Goal: Find specific page/section: Find specific page/section

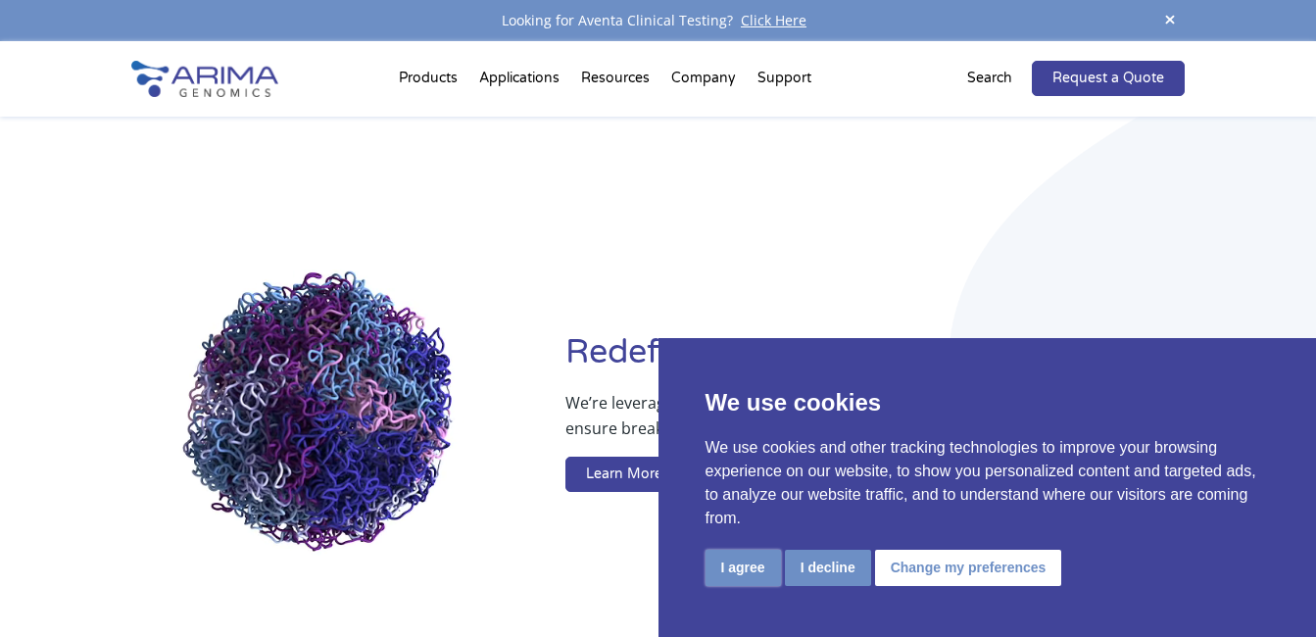
click at [746, 564] on button "I agree" at bounding box center [742, 568] width 75 height 36
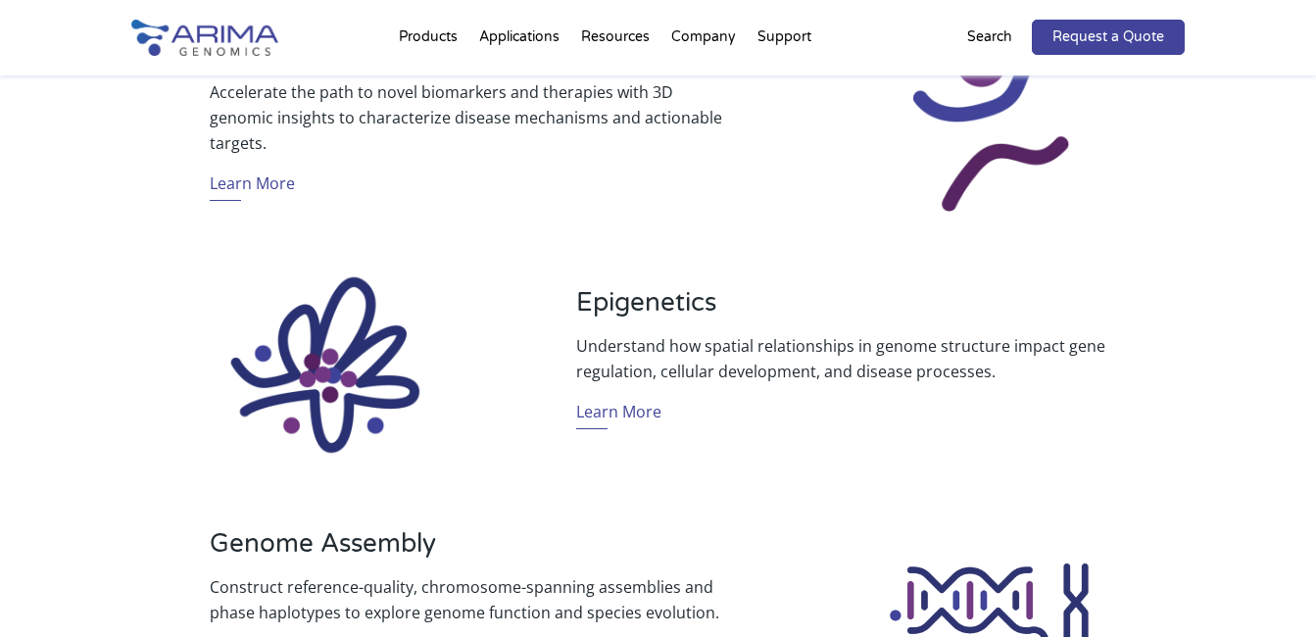
scroll to position [1254, 0]
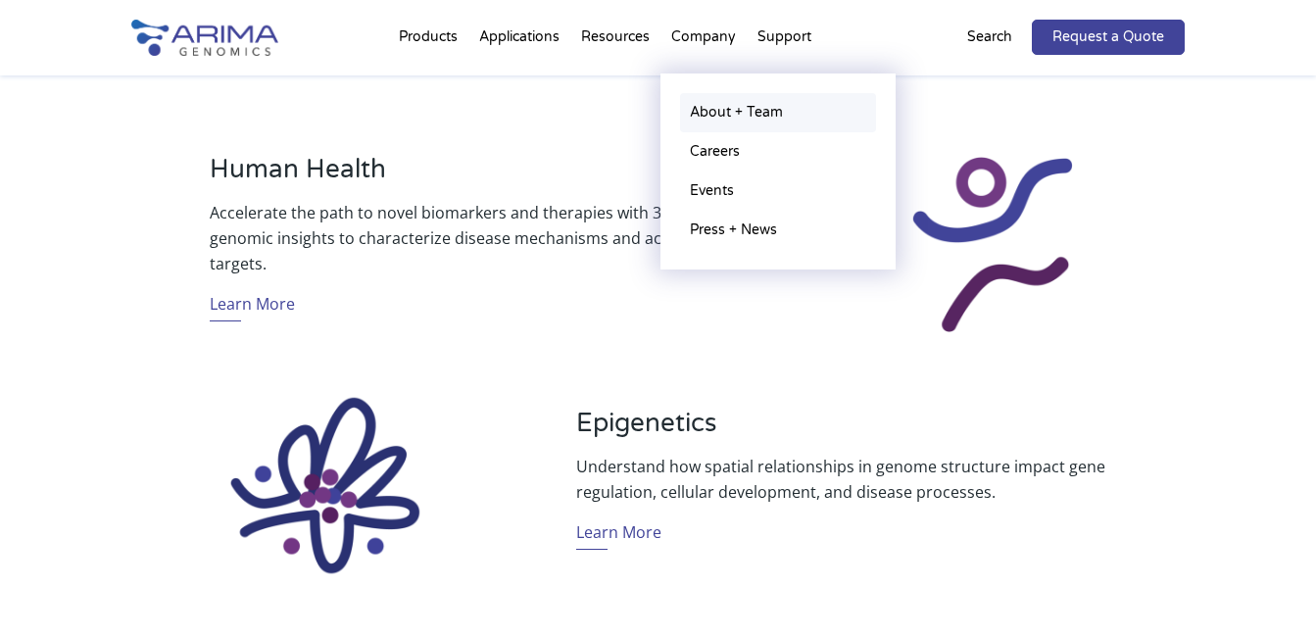
click at [728, 108] on link "About + Team" at bounding box center [778, 112] width 196 height 39
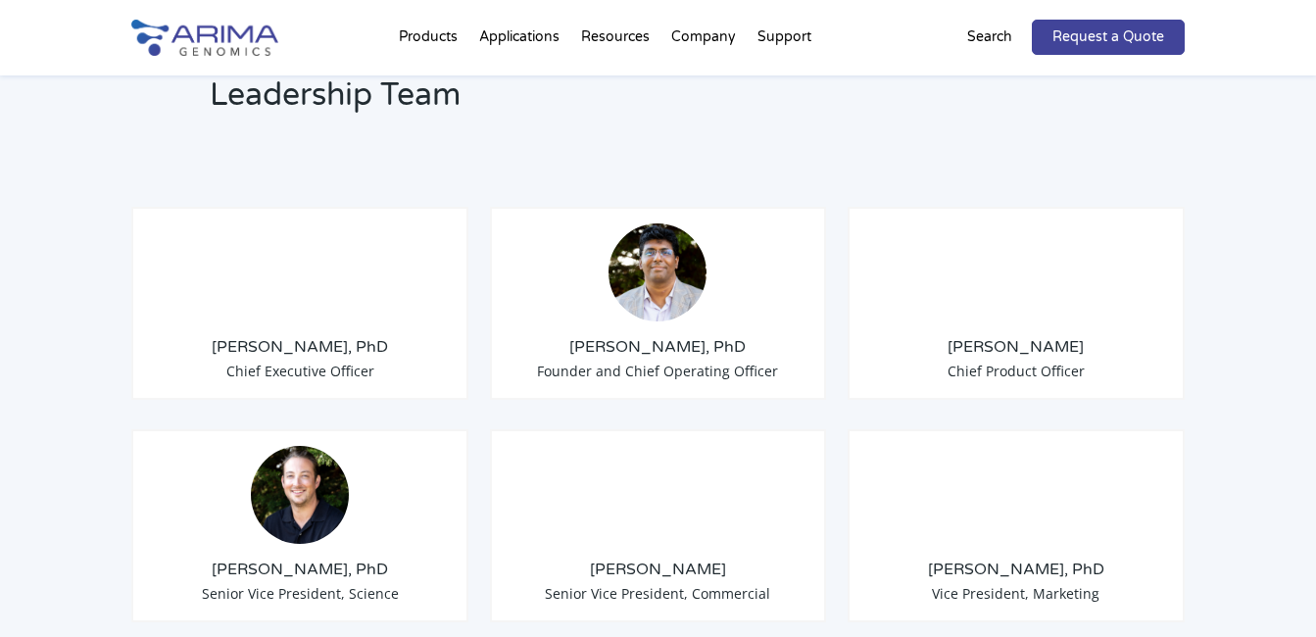
scroll to position [1489, 0]
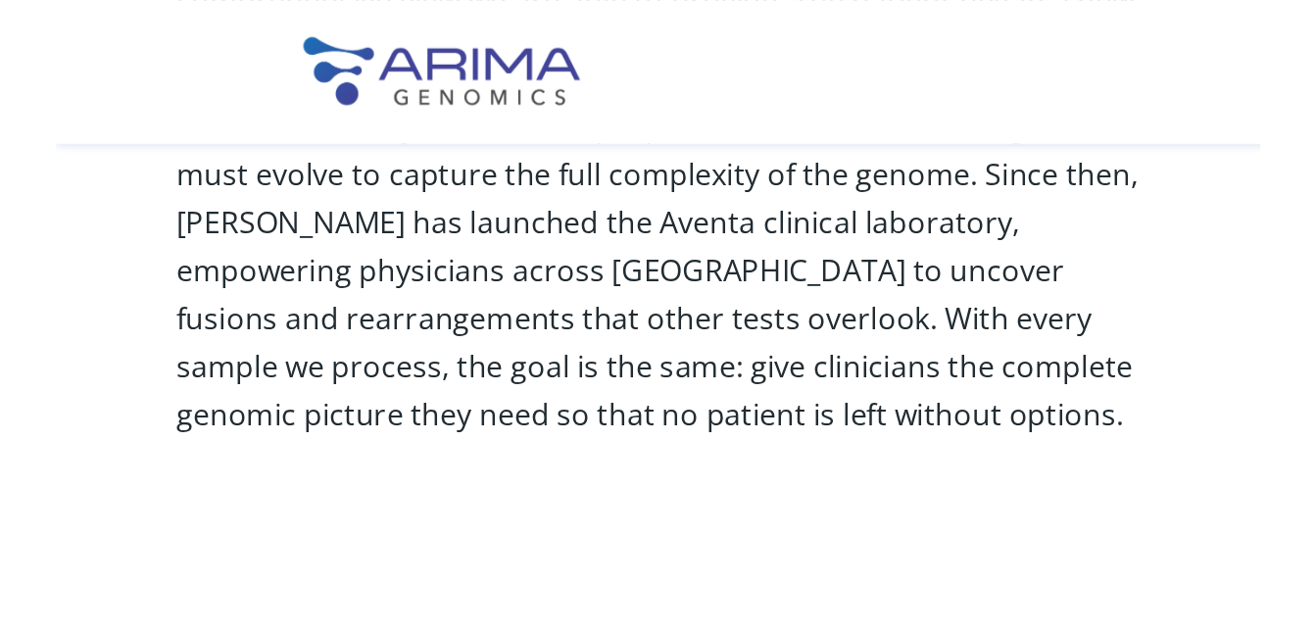
scroll to position [1404, 0]
